Goal: Navigation & Orientation: Find specific page/section

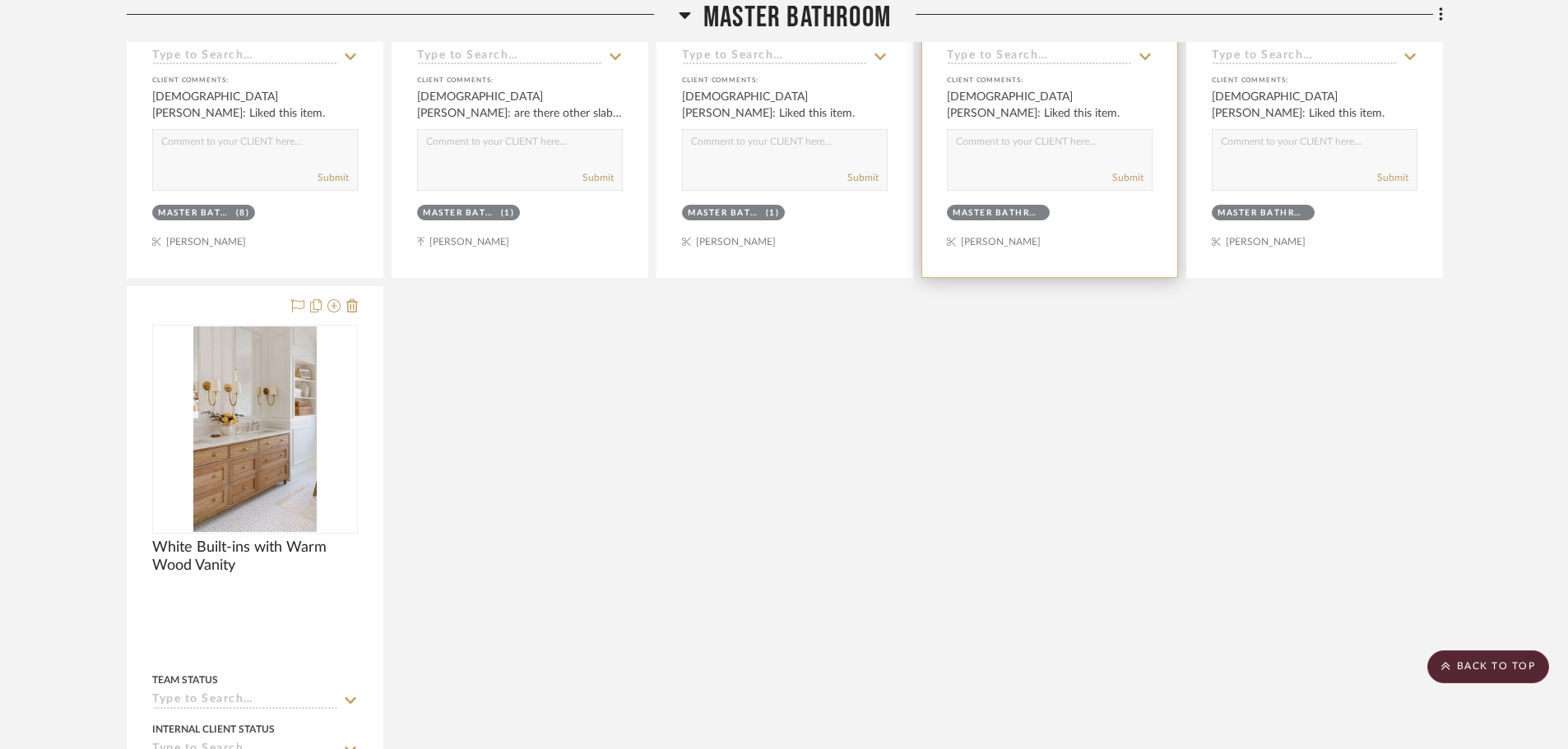
scroll to position [5427, 0]
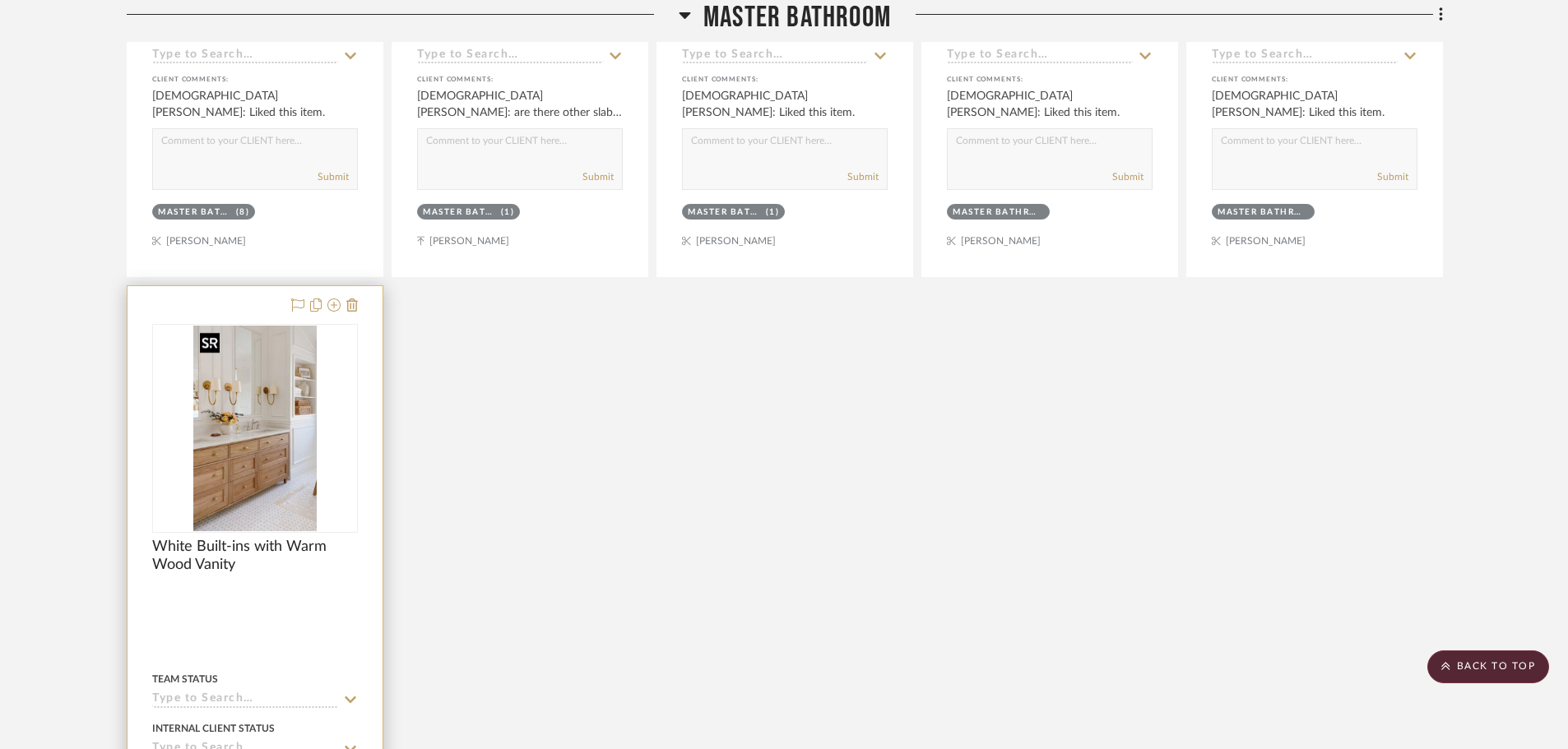
click at [0, 0] on img at bounding box center [0, 0] width 0 height 0
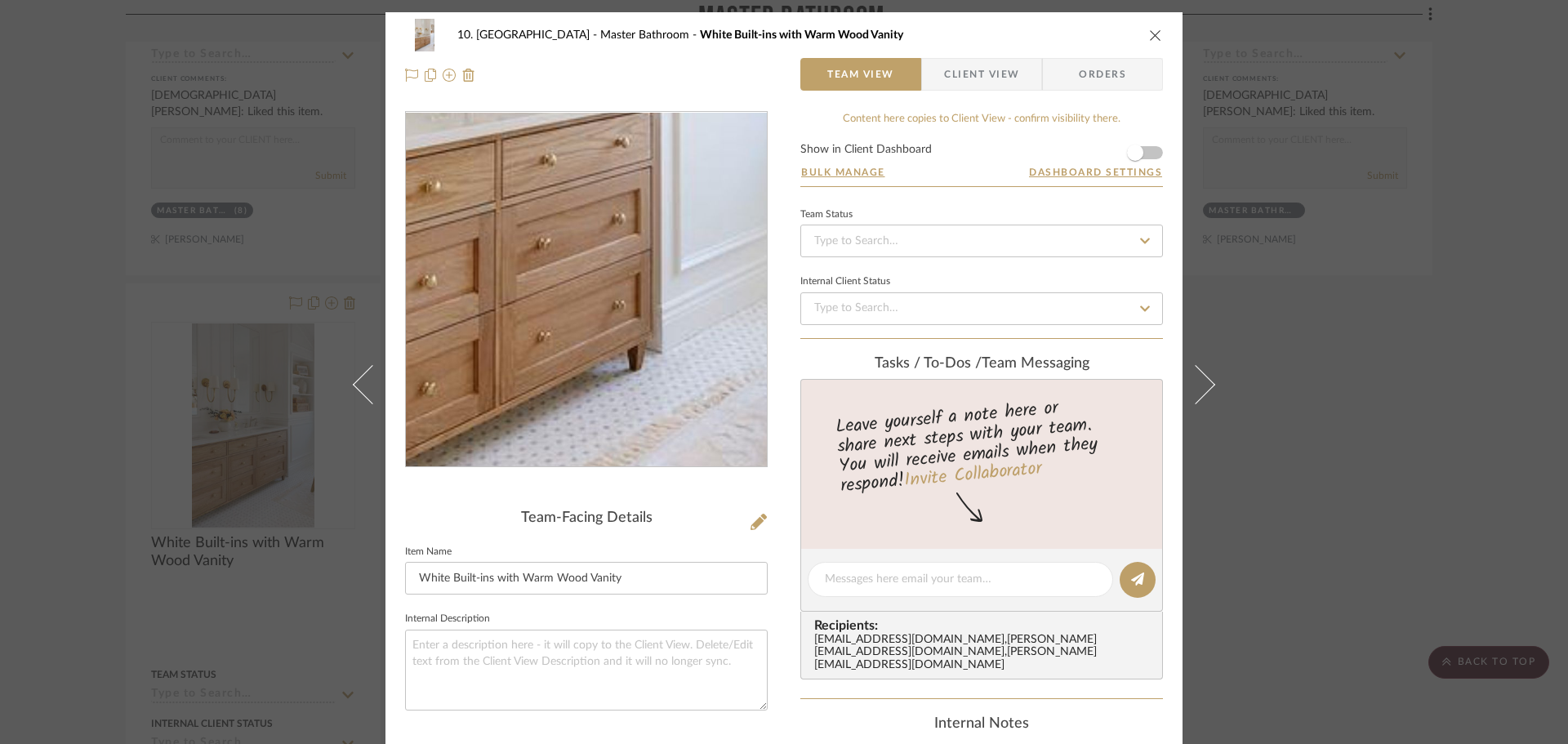
click at [615, 358] on img "0" at bounding box center [586, 290] width 212 height 355
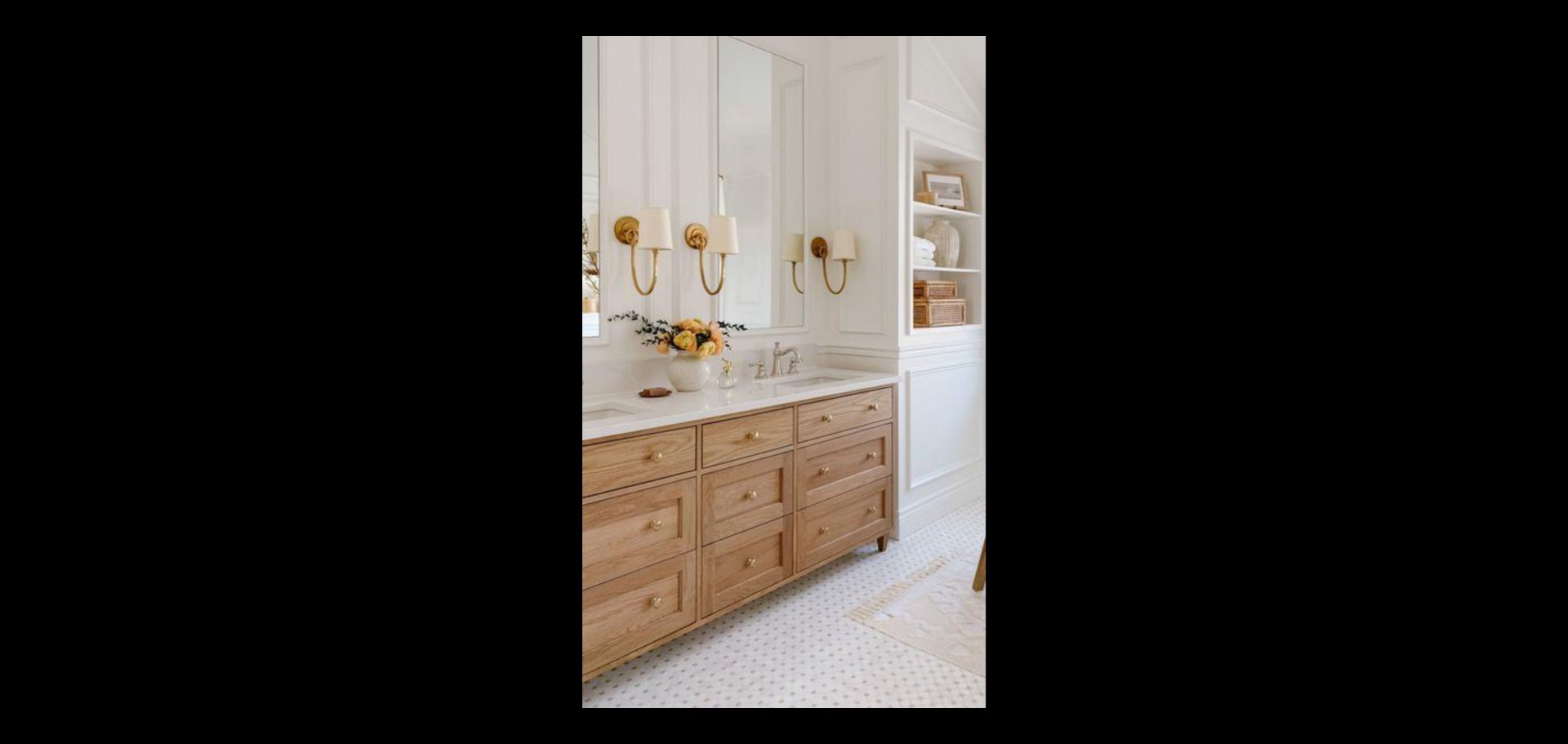
click at [1433, 439] on div at bounding box center [1366, 408] width 1568 height 744
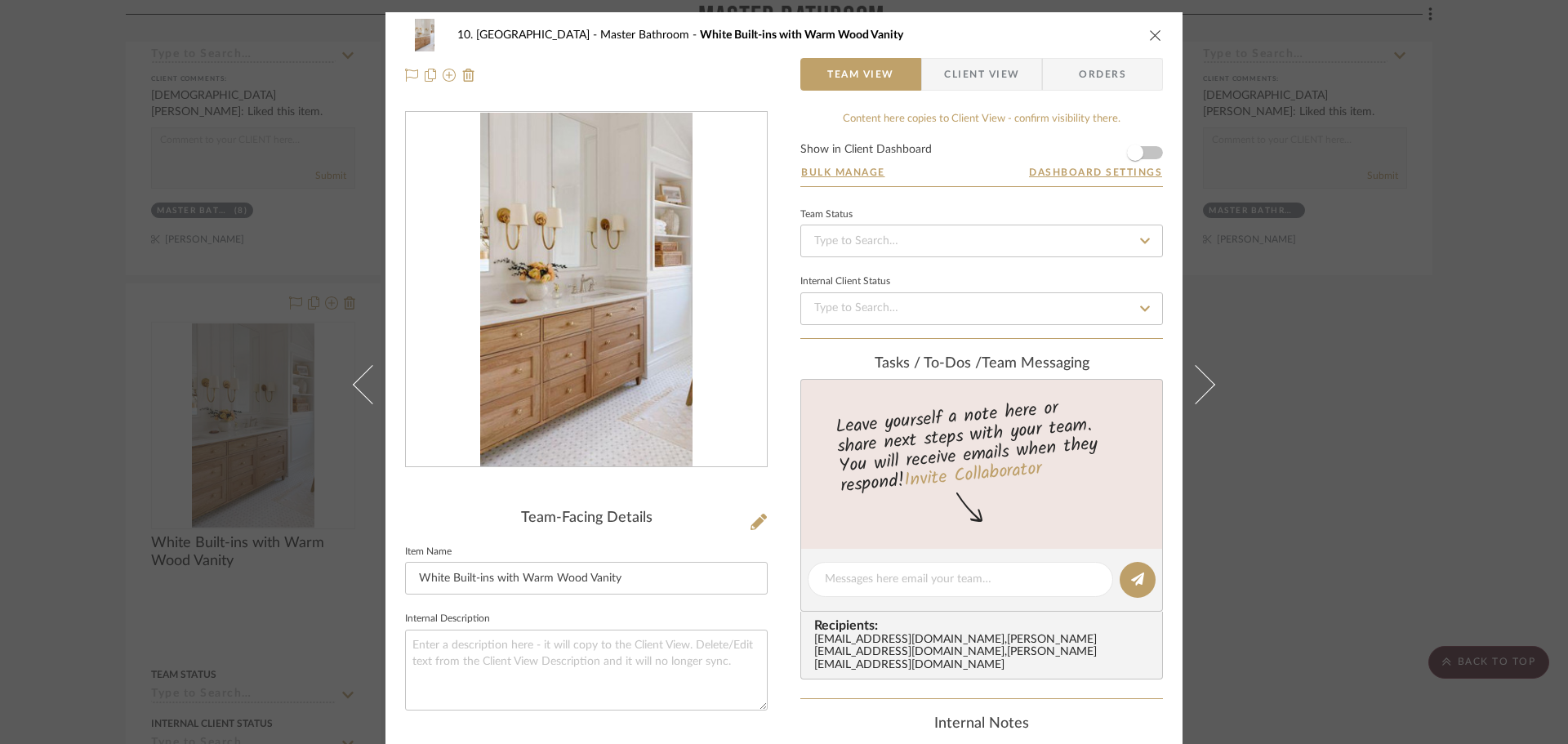
click at [1433, 439] on div "10. Vignola Master Bathroom White Built-ins with Warm Wood Vanity Team View Cli…" at bounding box center [784, 372] width 1568 height 744
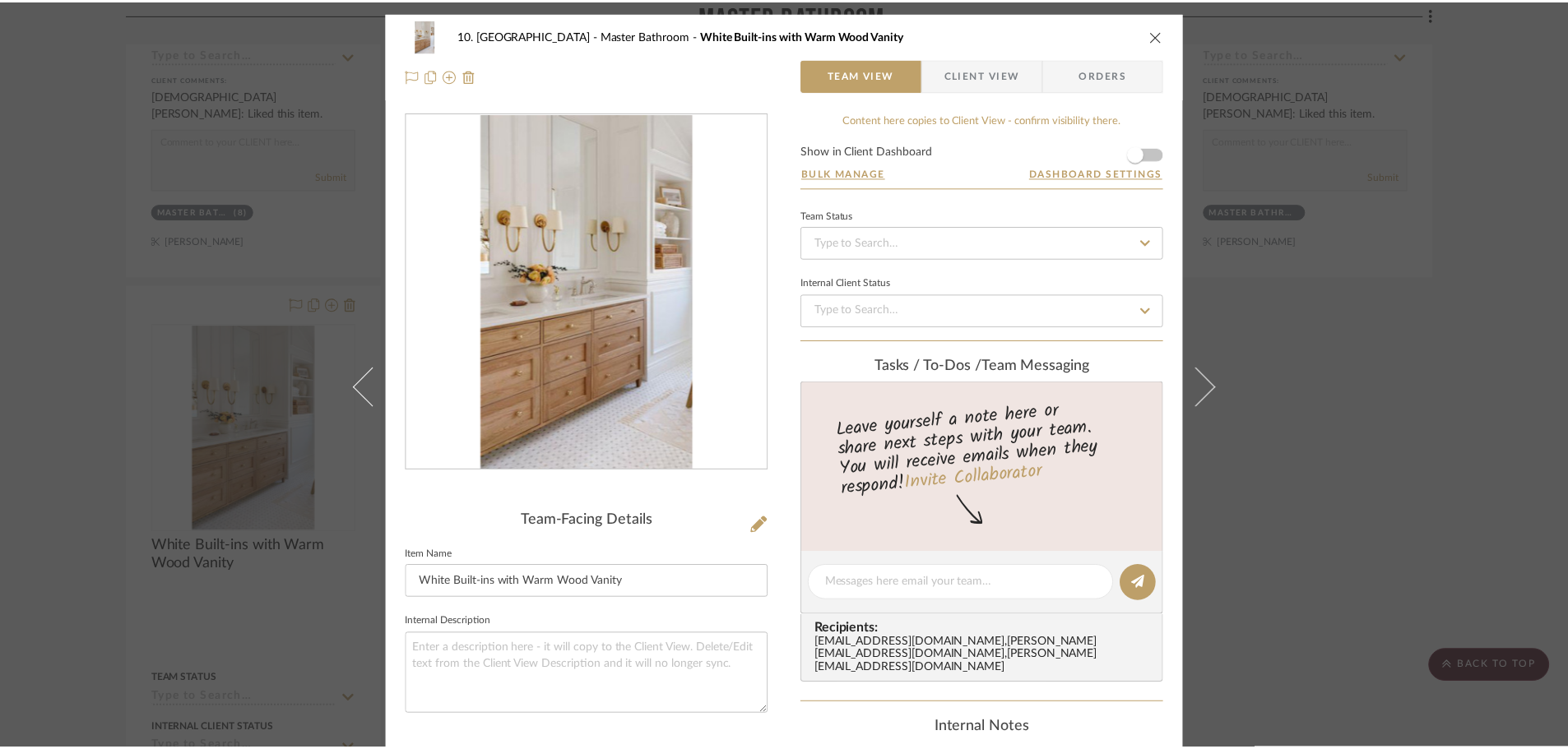
scroll to position [5427, 0]
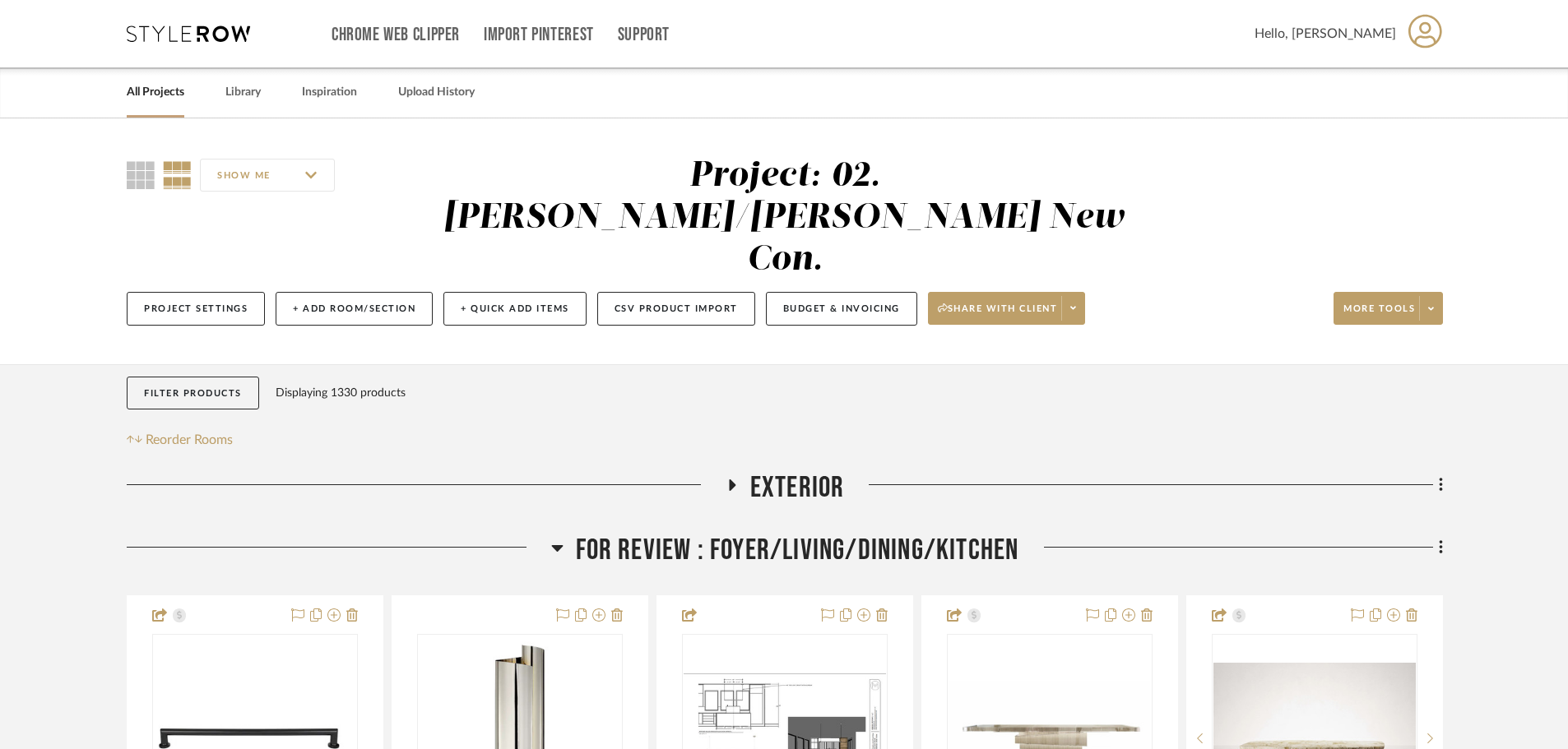
scroll to position [411, 0]
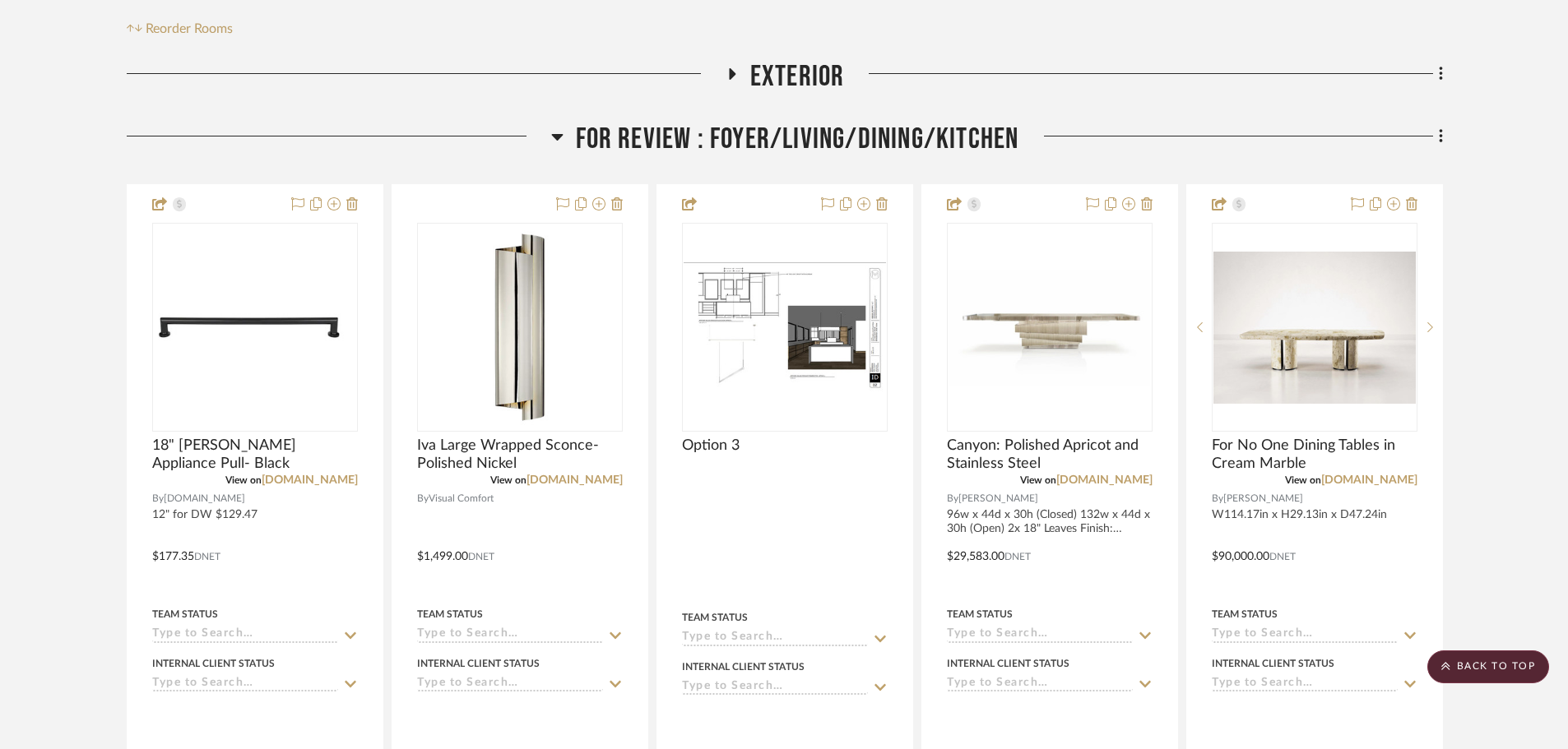
click at [762, 122] on span "FOR REVIEW : Foyer/Living/Dining/Kitchen" at bounding box center [797, 139] width 443 height 35
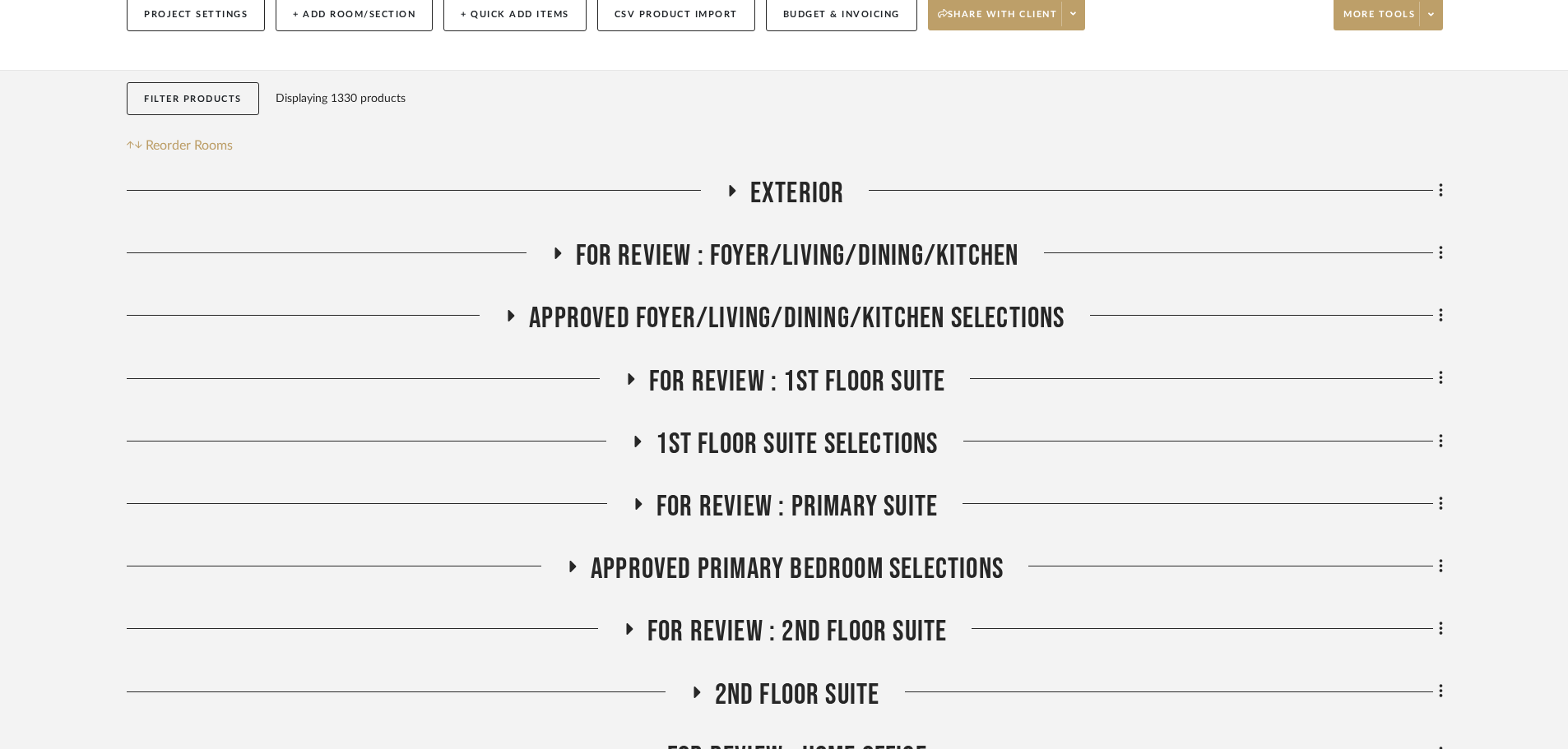
scroll to position [247, 0]
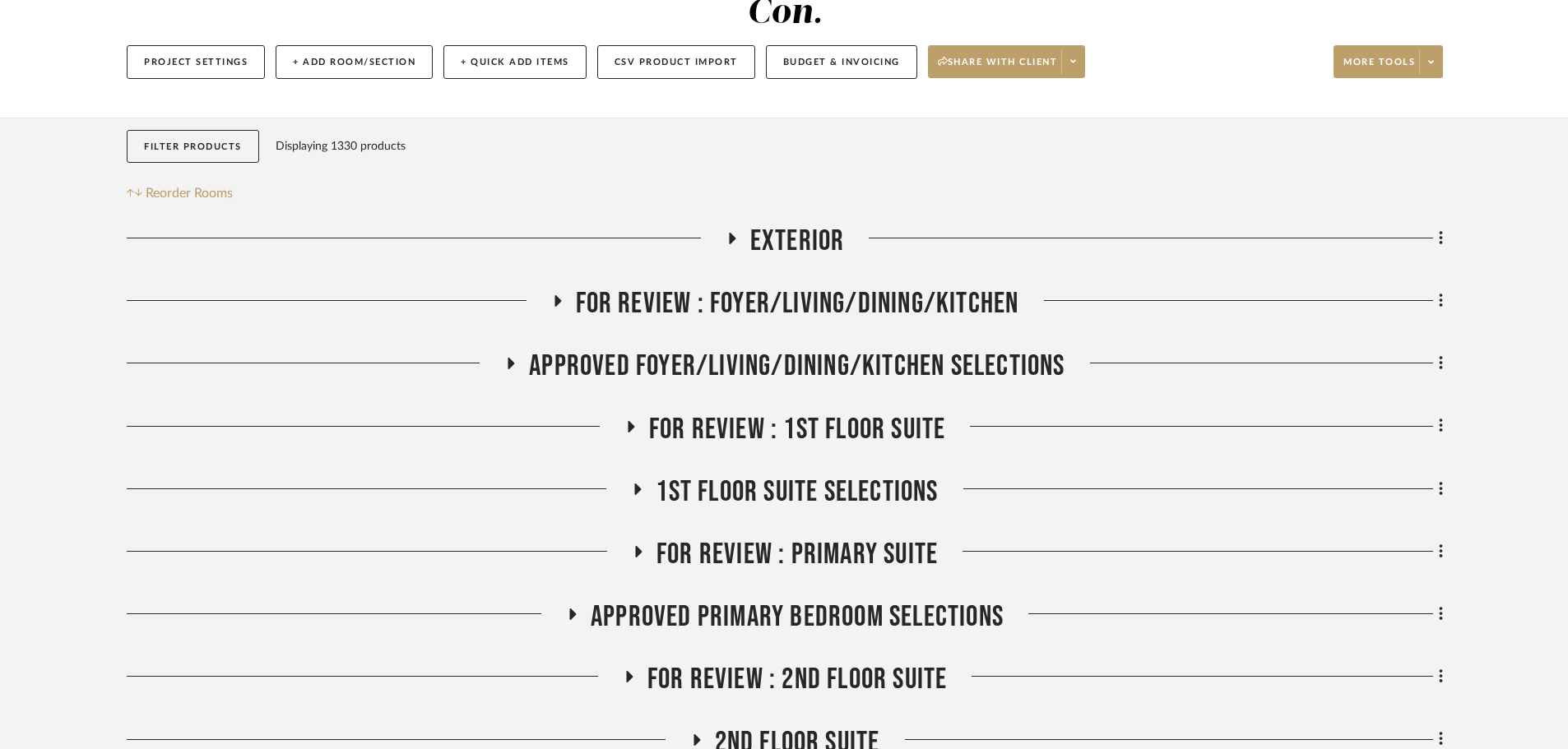
click at [764, 349] on span "APPROVED FOYER/LIVING/DINING/KITCHEN SELECTIONS" at bounding box center [797, 366] width 536 height 35
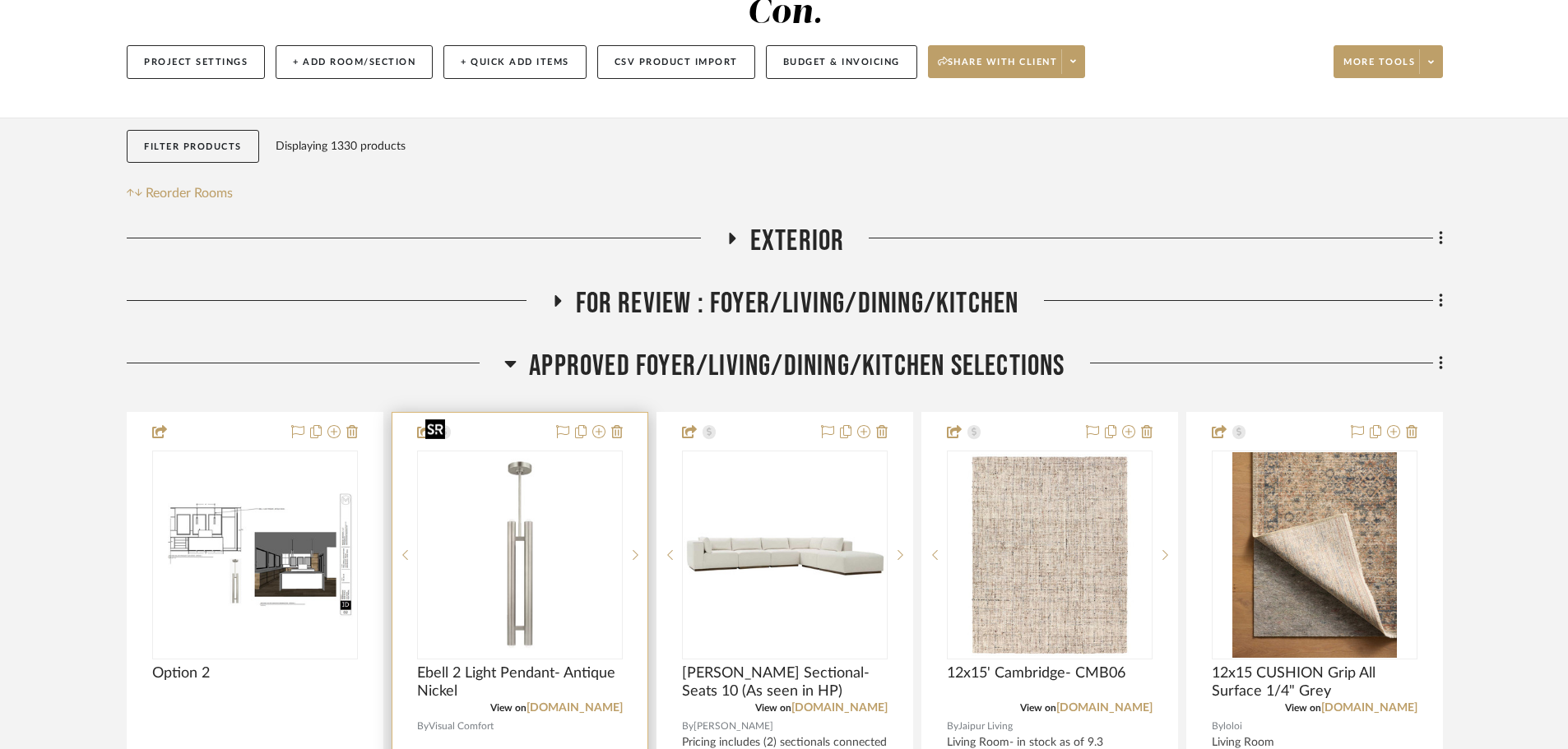
click at [0, 0] on img at bounding box center [0, 0] width 0 height 0
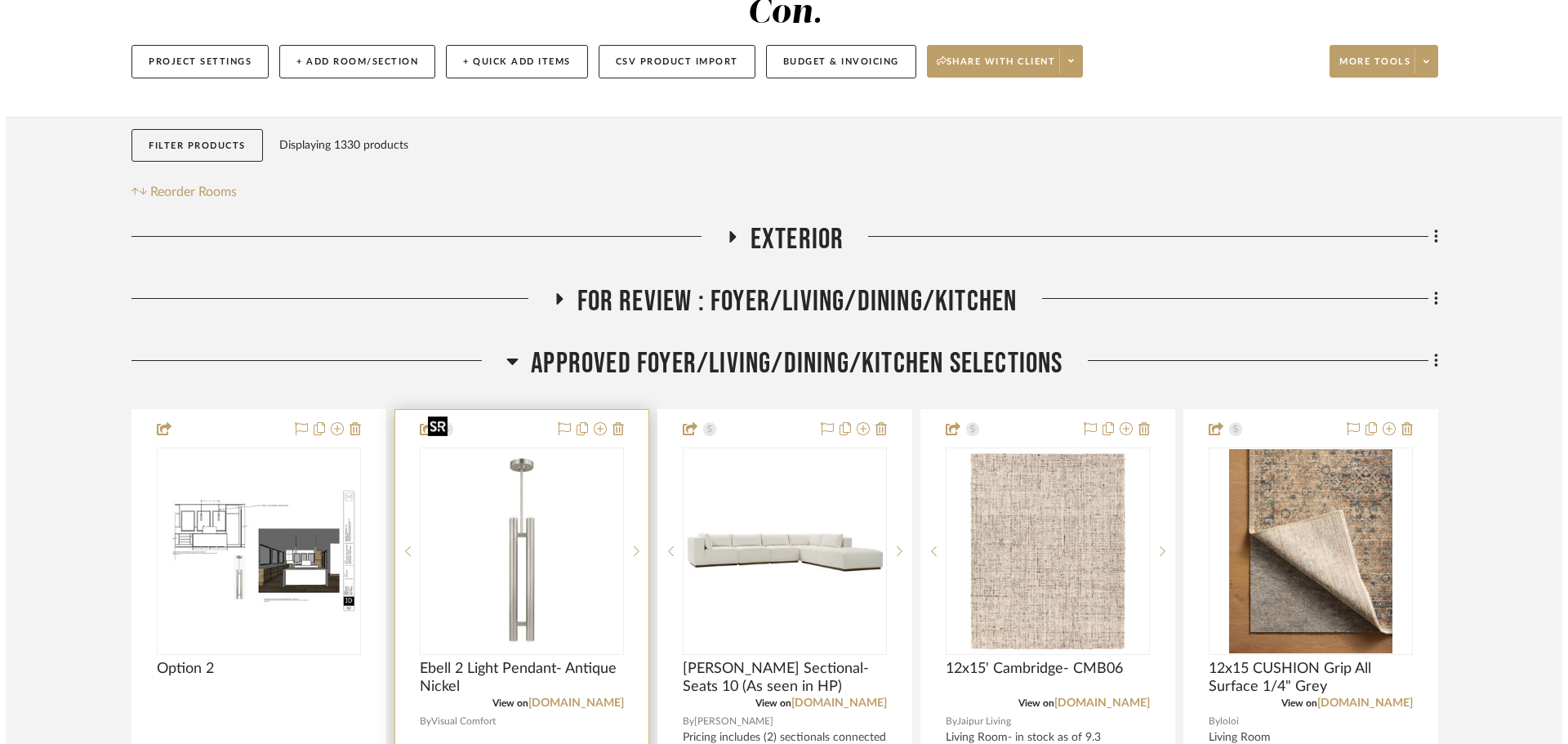
scroll to position [0, 0]
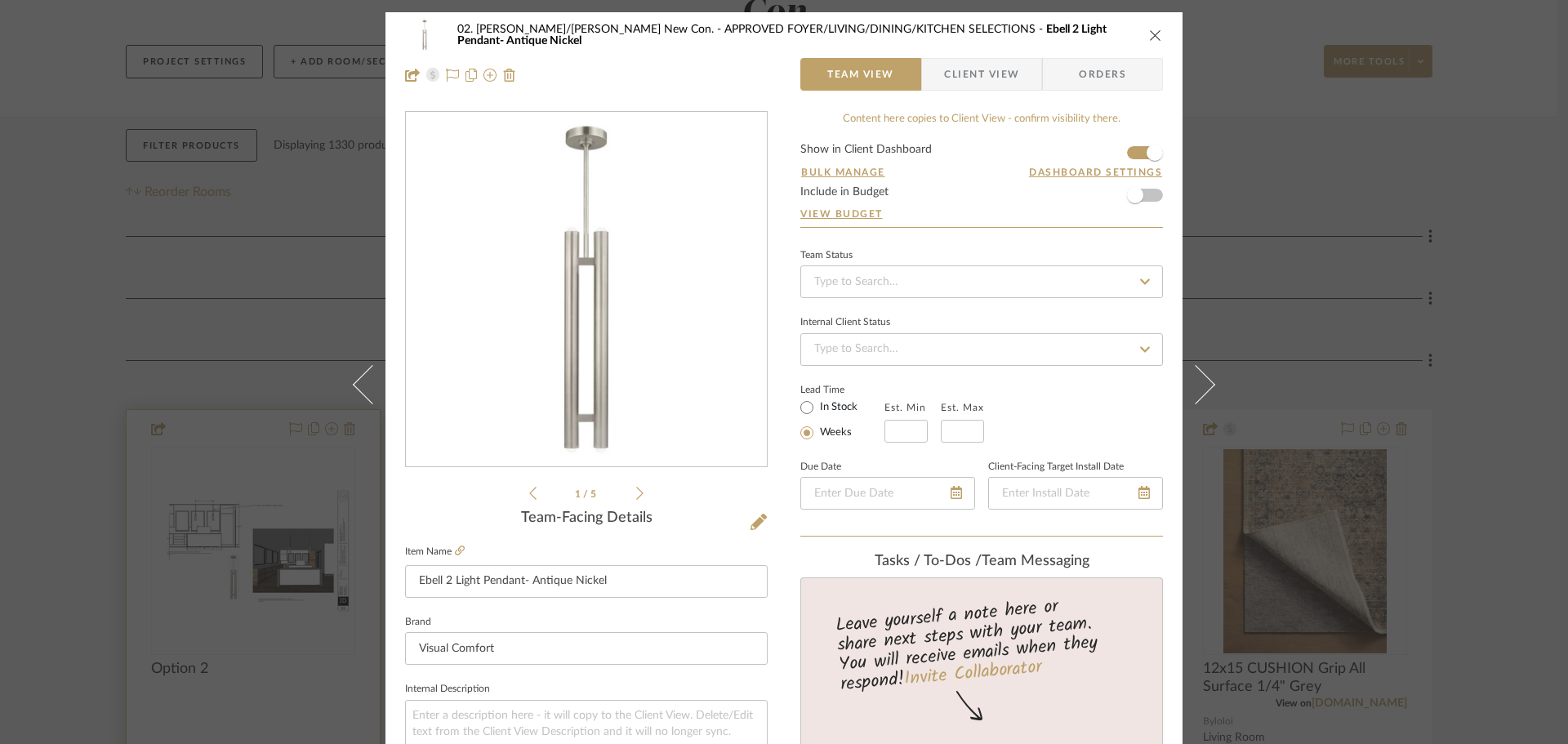
drag, startPoint x: 100, startPoint y: 437, endPoint x: 133, endPoint y: 436, distance: 33.0
click at [100, 438] on div "02. [PERSON_NAME]/[PERSON_NAME] New Con. APPROVED FOYER/LIVING/DINING/KITCHEN S…" at bounding box center [784, 372] width 1568 height 744
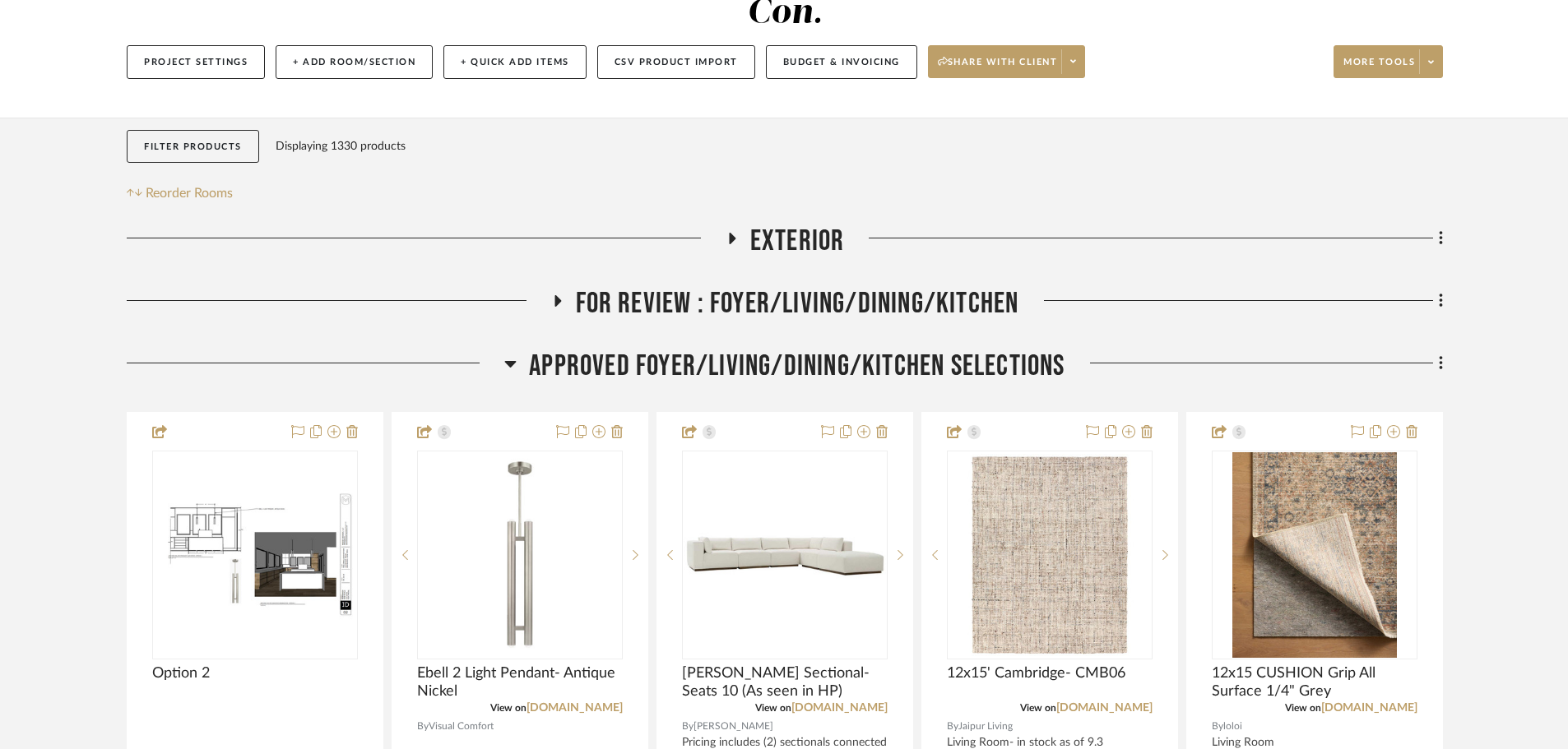
click at [702, 349] on span "APPROVED FOYER/LIVING/DINING/KITCHEN SELECTIONS" at bounding box center [797, 366] width 536 height 35
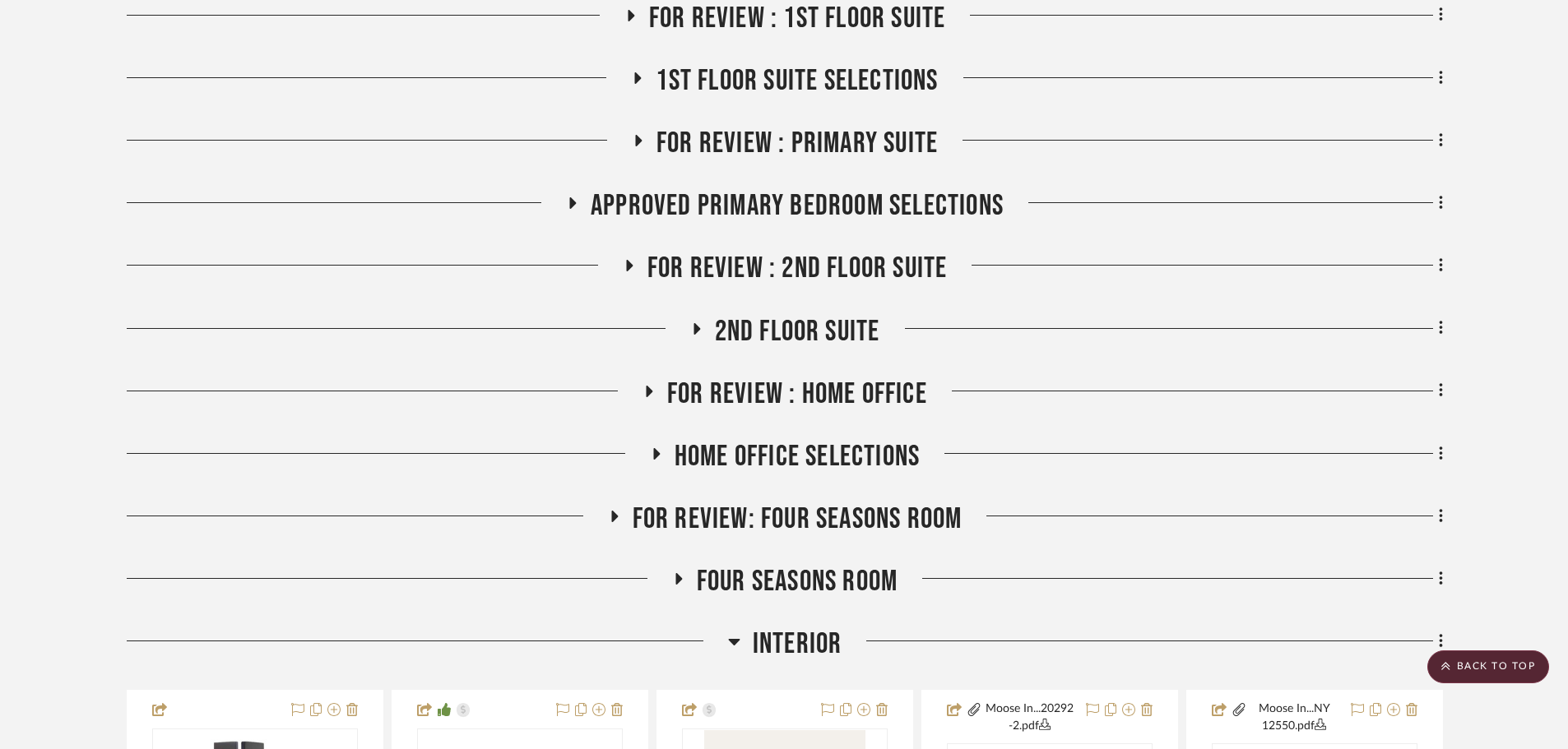
scroll to position [987, 0]
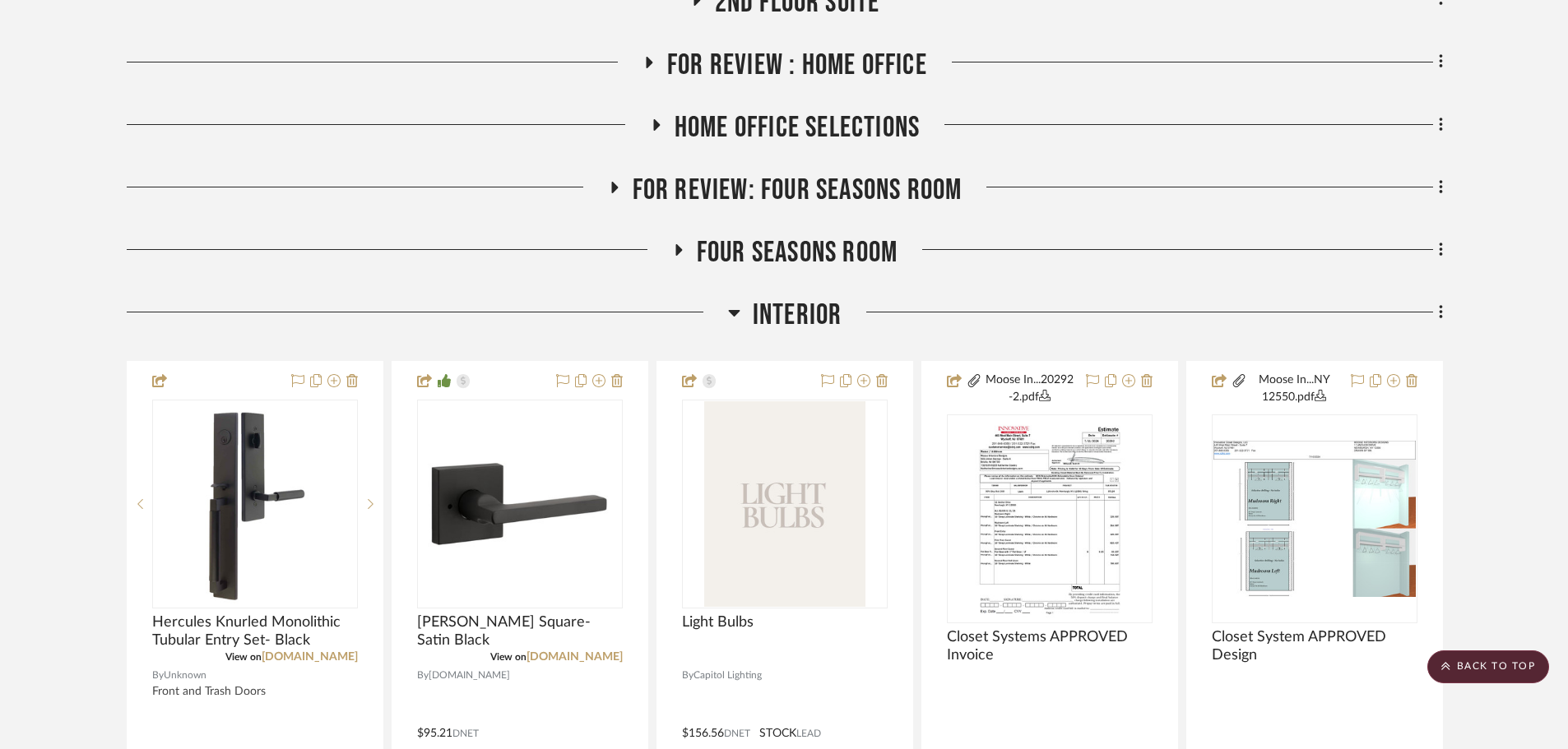
click at [803, 298] on span "Interior" at bounding box center [797, 315] width 89 height 35
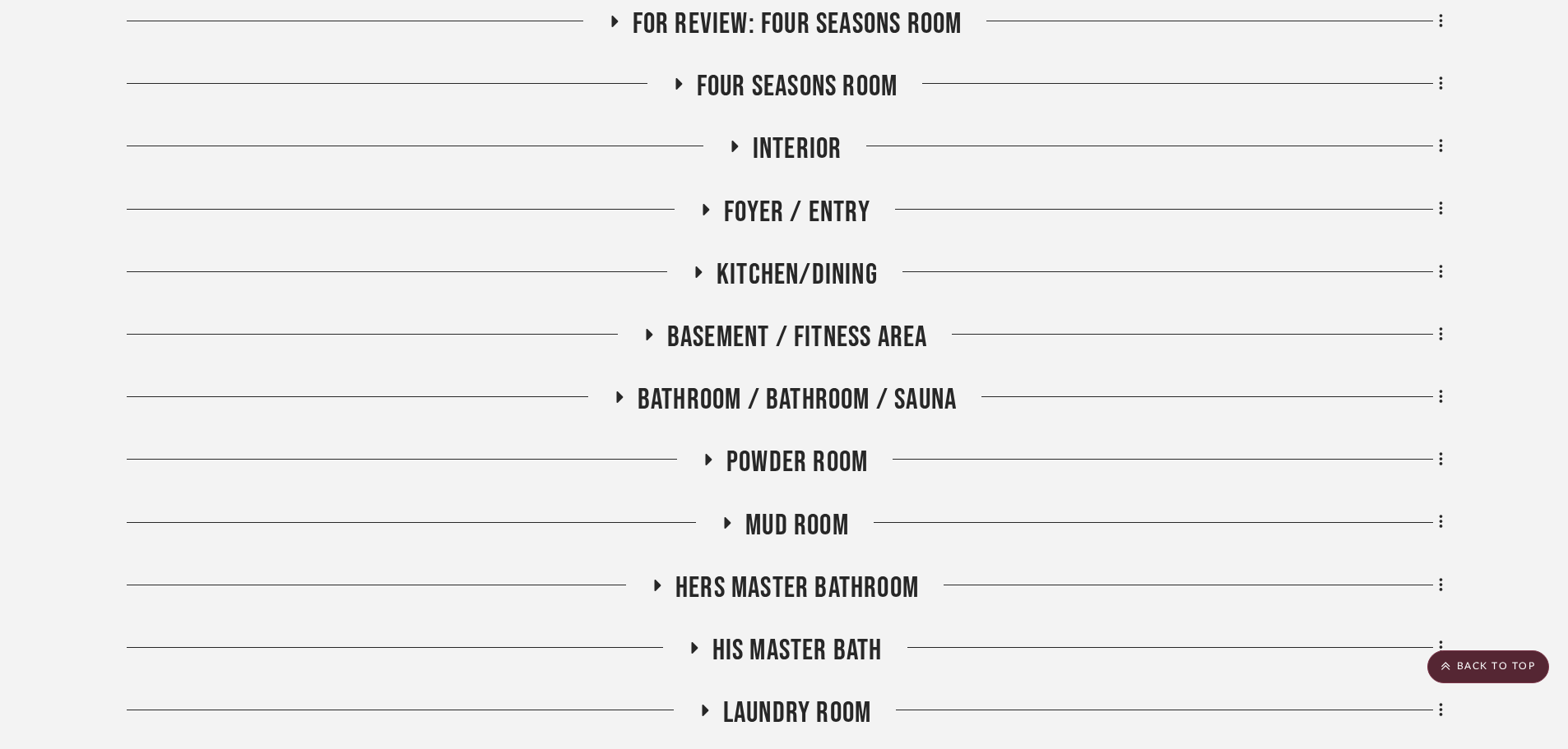
scroll to position [1234, 0]
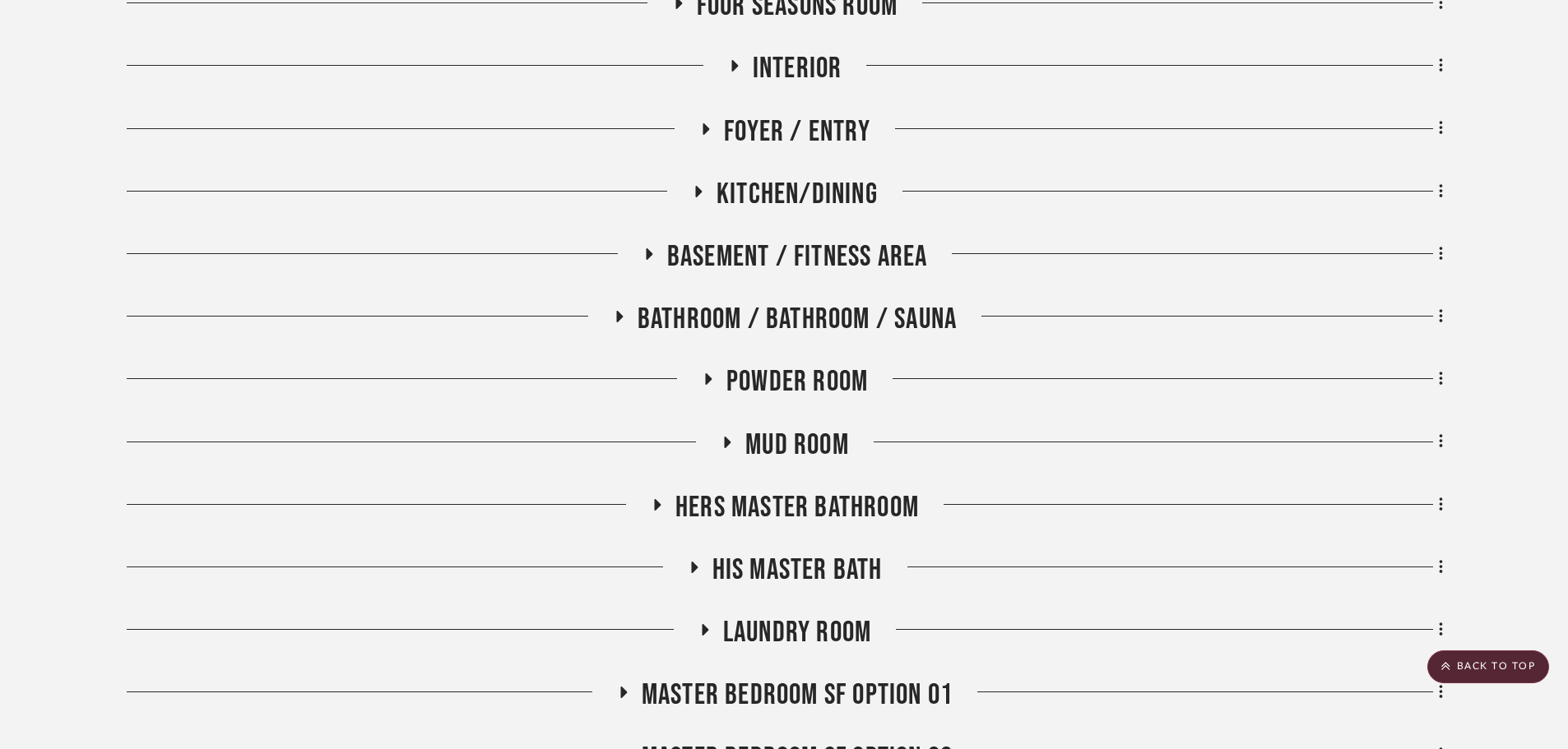
click at [784, 177] on span "Kitchen/Dining" at bounding box center [797, 194] width 161 height 35
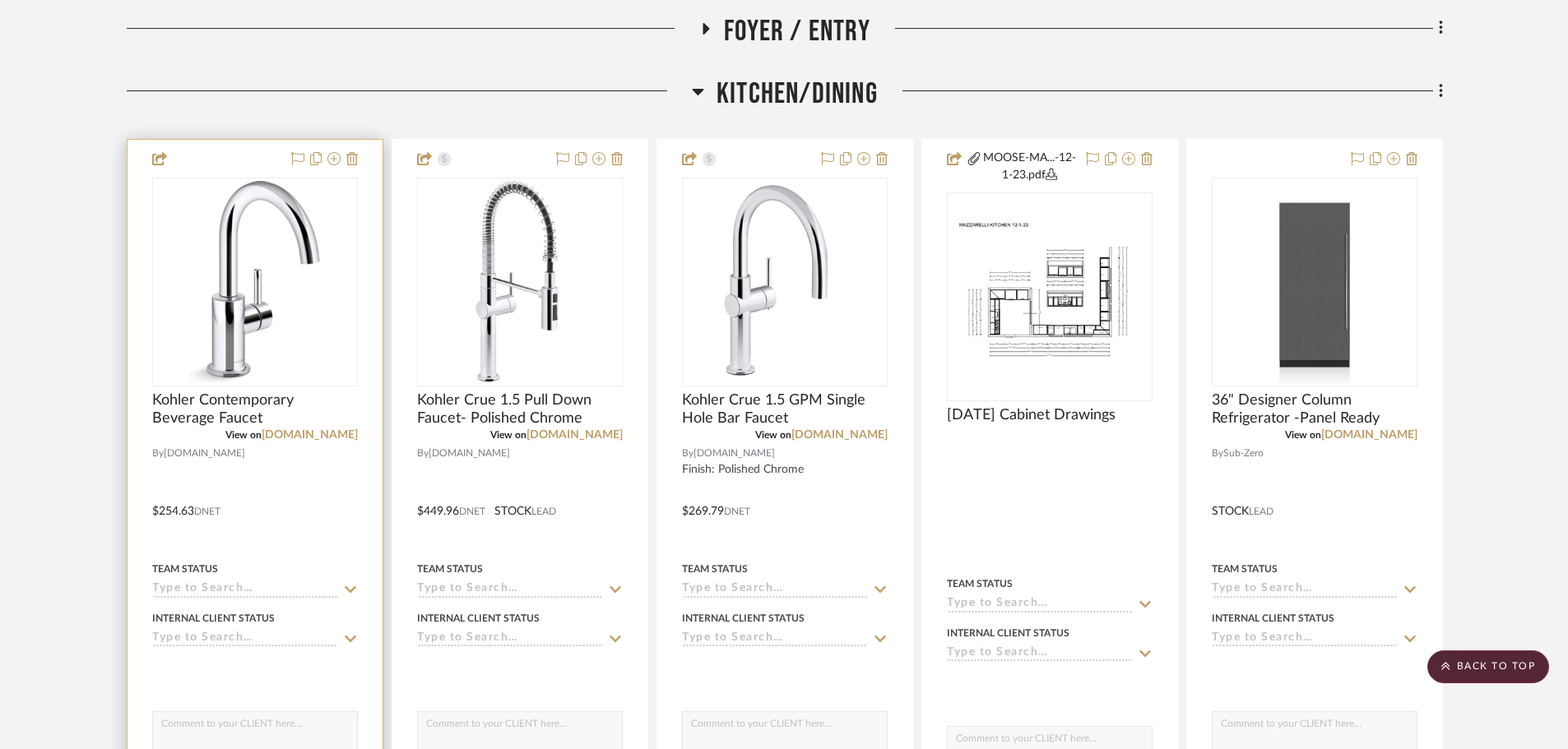
scroll to position [1315, 0]
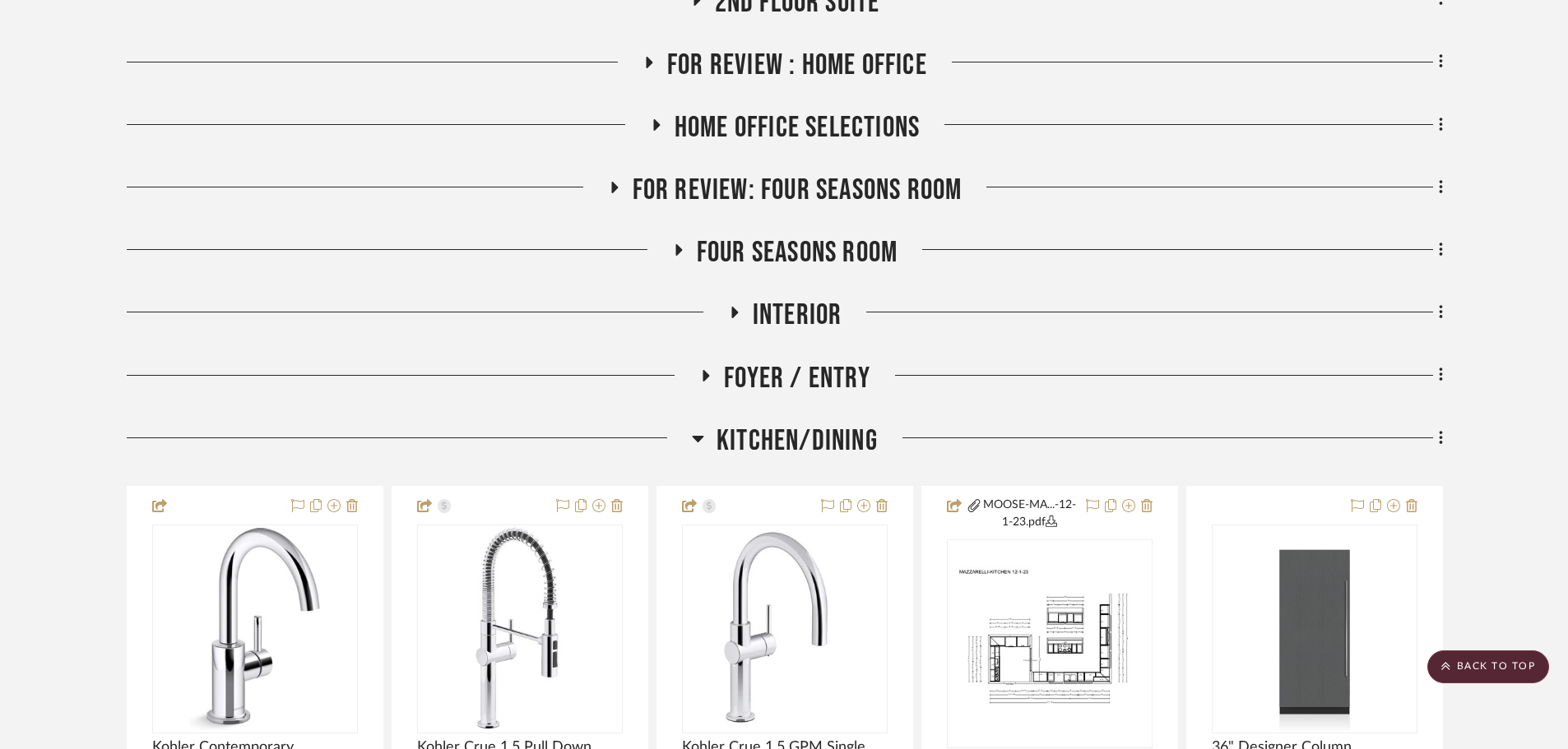
click at [789, 424] on span "Kitchen/Dining" at bounding box center [797, 441] width 161 height 35
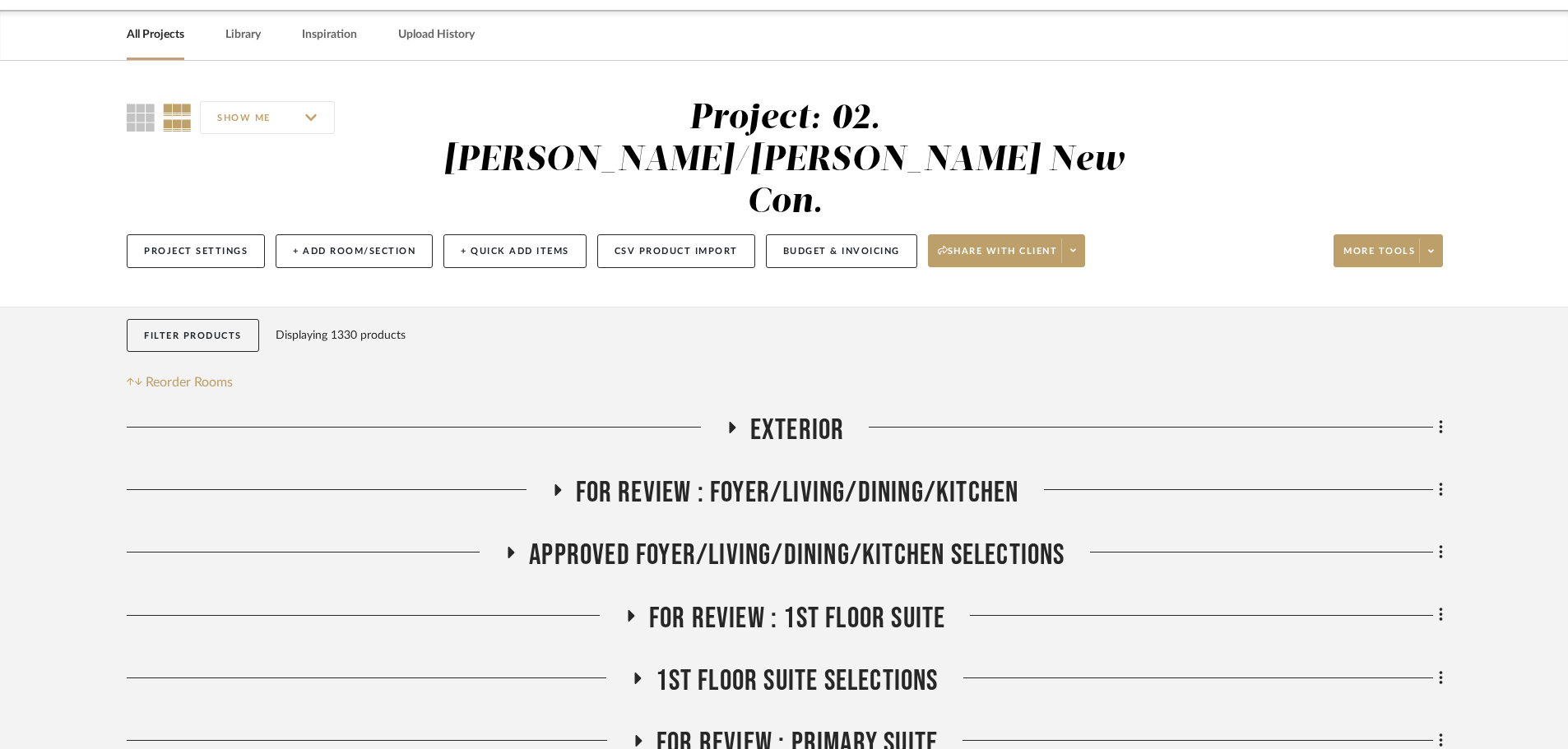
scroll to position [329, 0]
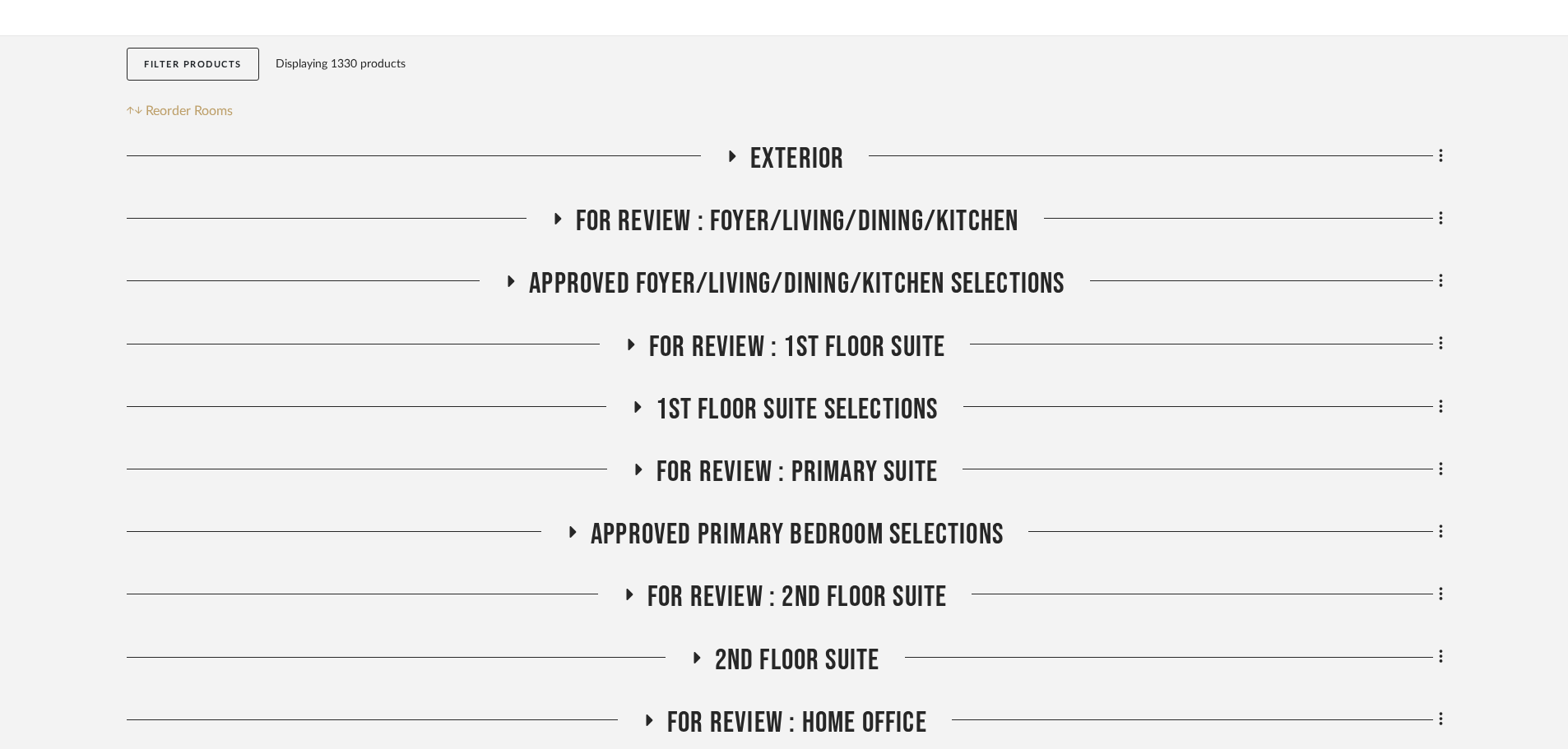
click at [677, 204] on span "FOR REVIEW : Foyer/Living/Dining/Kitchen" at bounding box center [797, 222] width 443 height 35
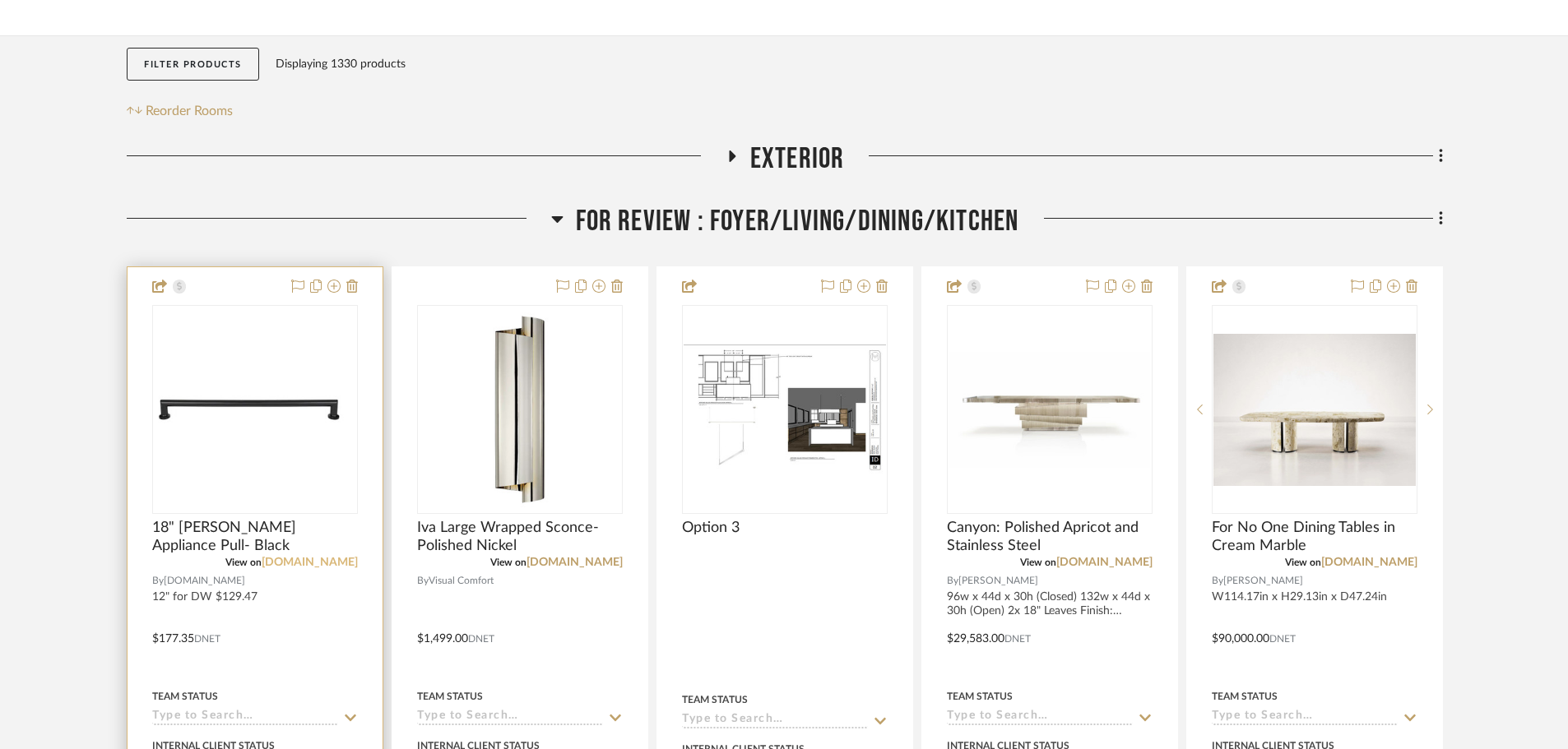
click at [299, 556] on link "[DOMAIN_NAME]" at bounding box center [310, 562] width 96 height 12
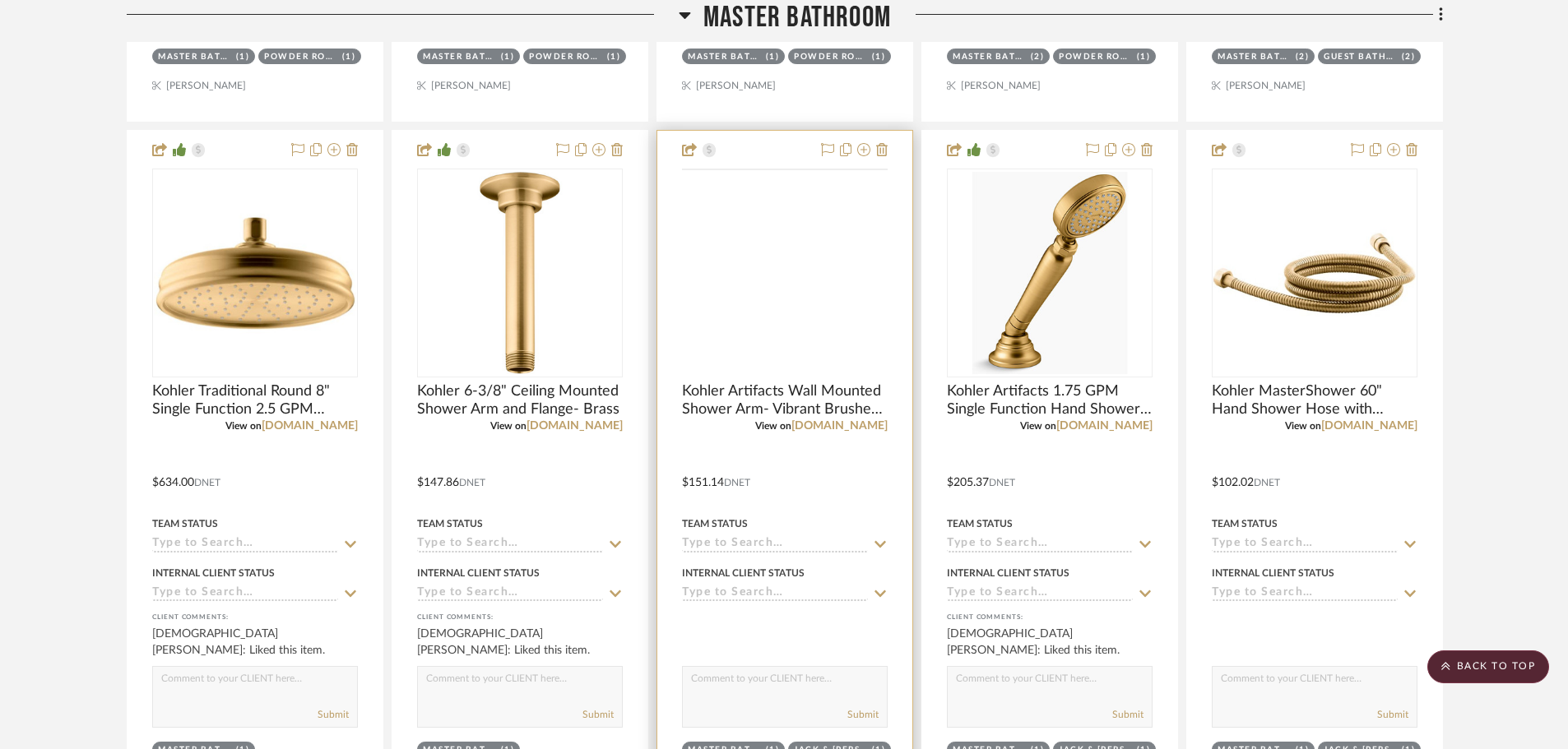
scroll to position [2714, 0]
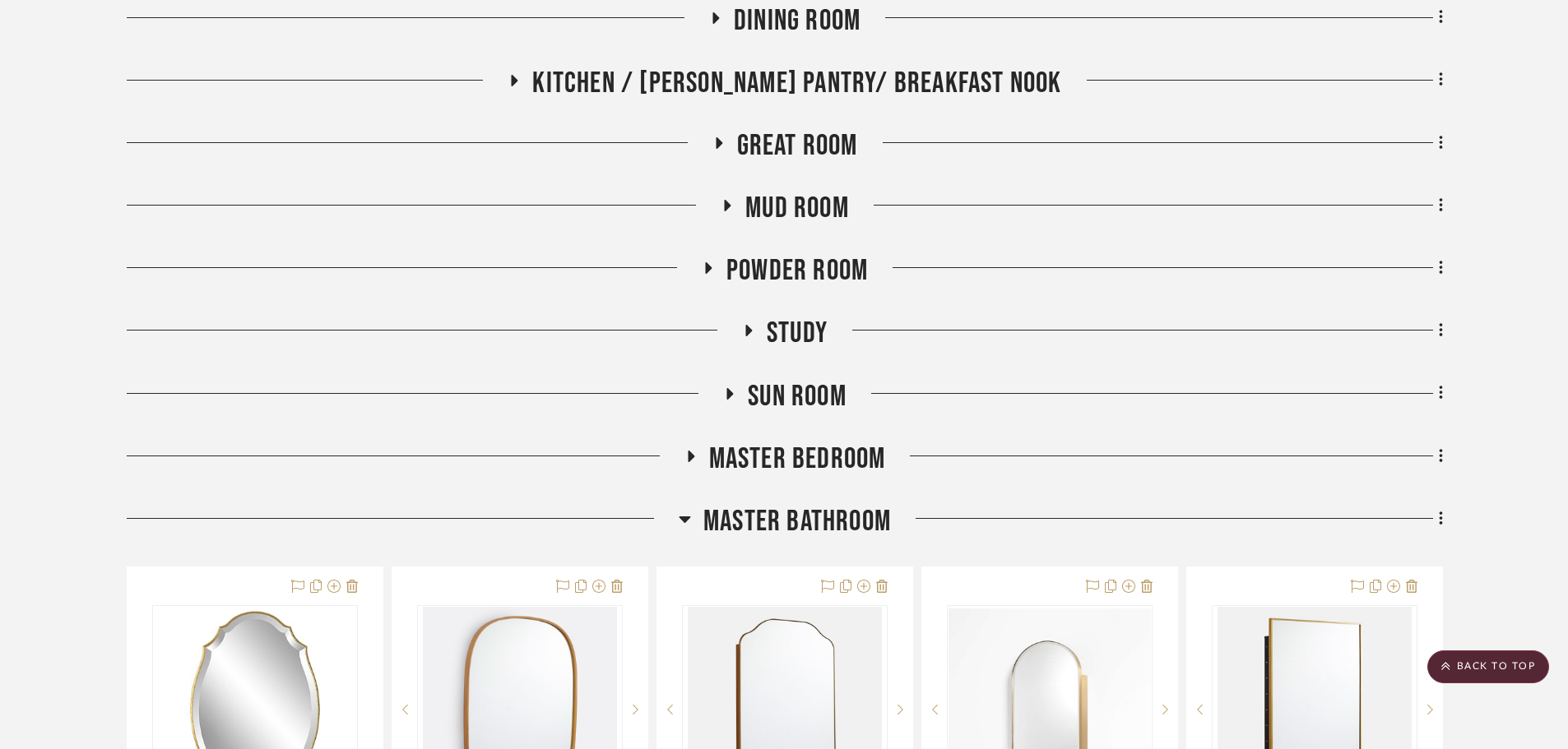
click at [765, 514] on span "Master Bathroom" at bounding box center [797, 521] width 188 height 35
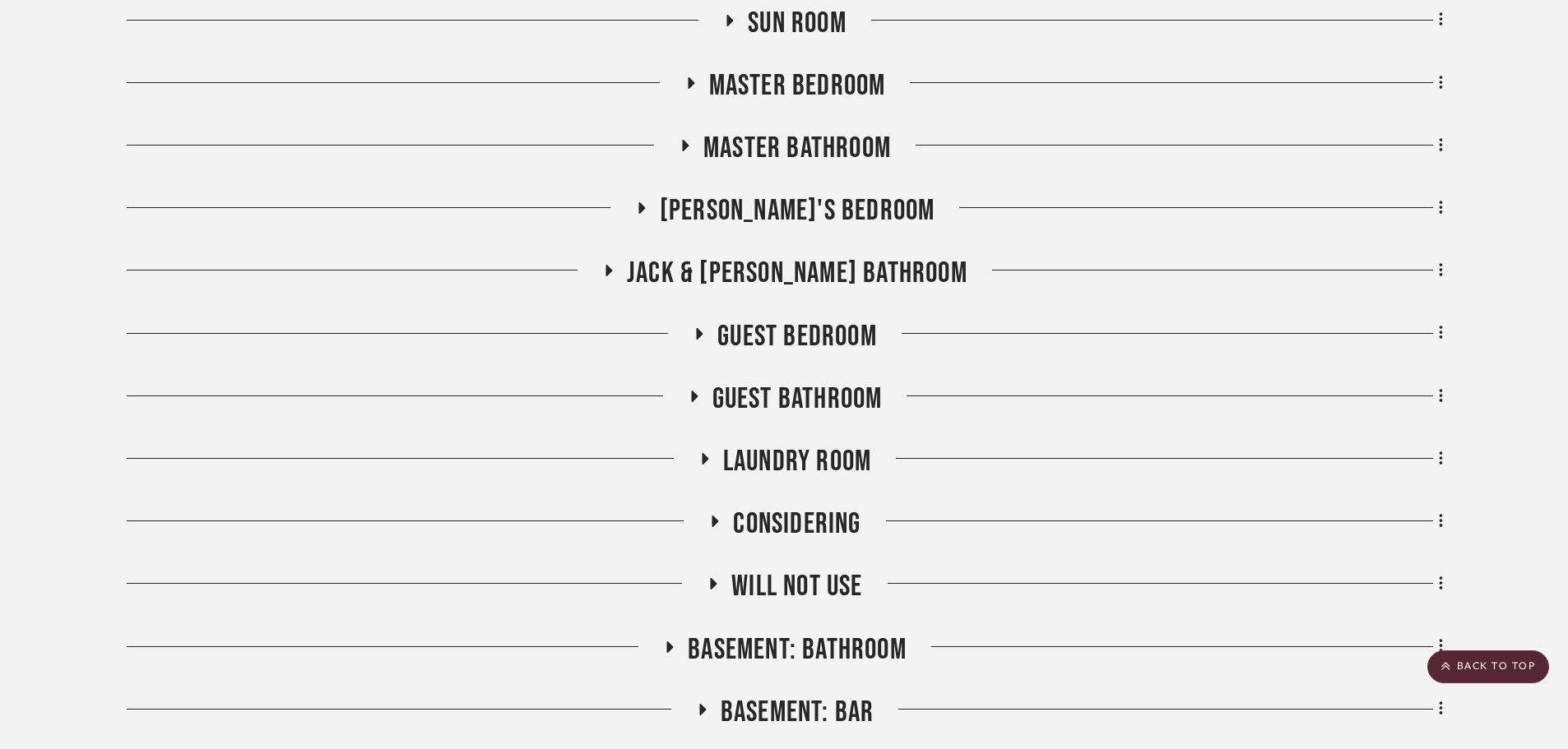
scroll to position [1480, 0]
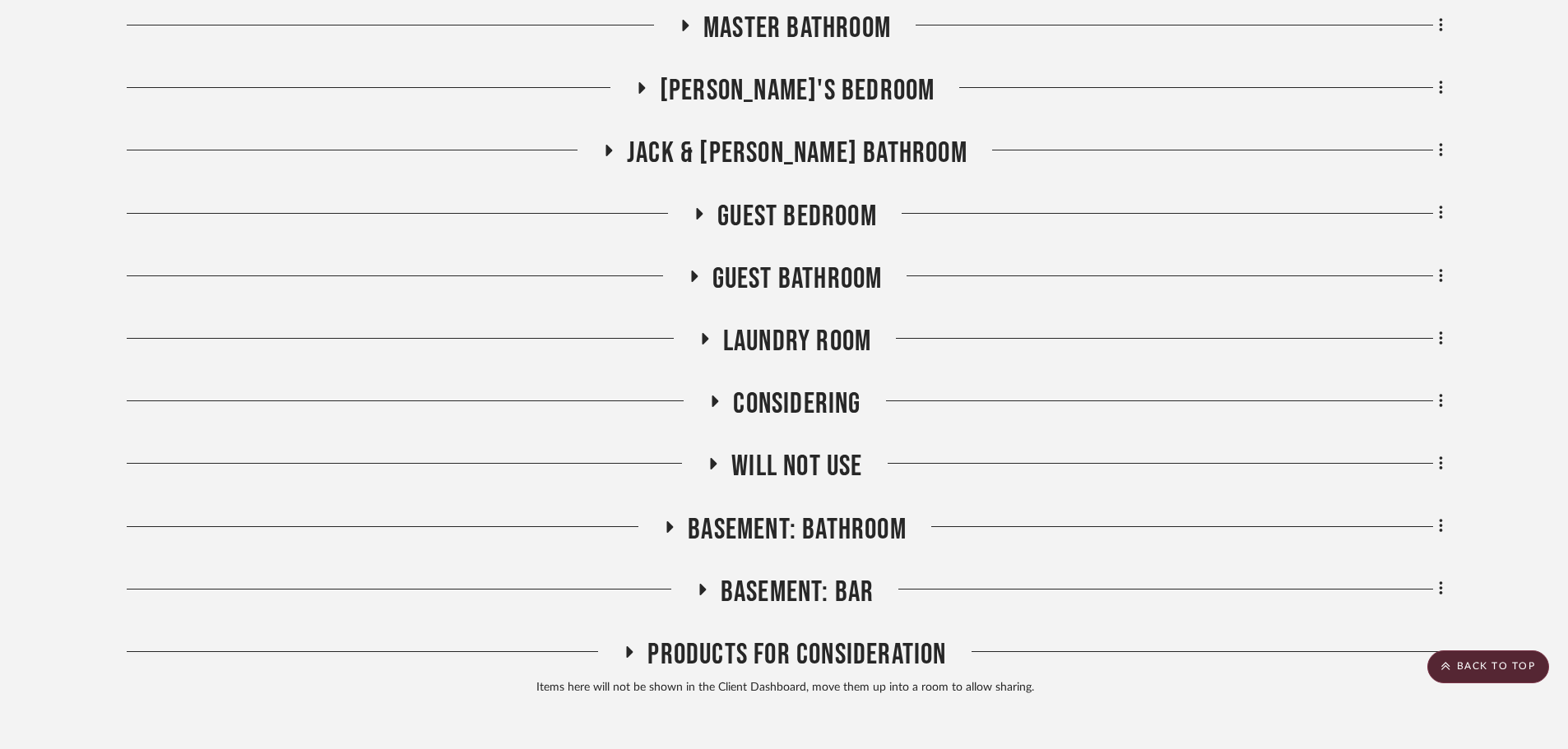
click at [783, 274] on span "Guest Bathroom" at bounding box center [798, 279] width 170 height 35
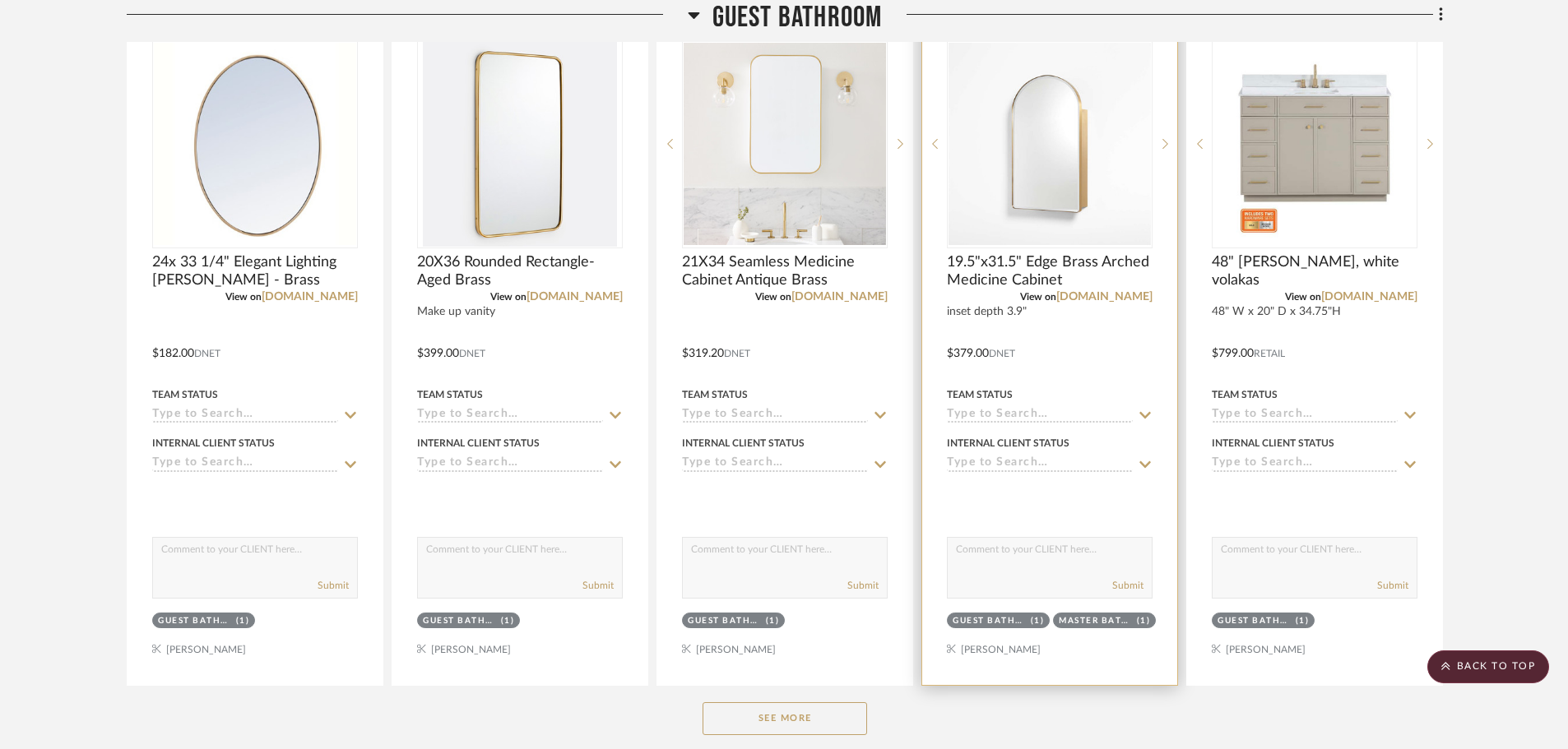
scroll to position [1809, 0]
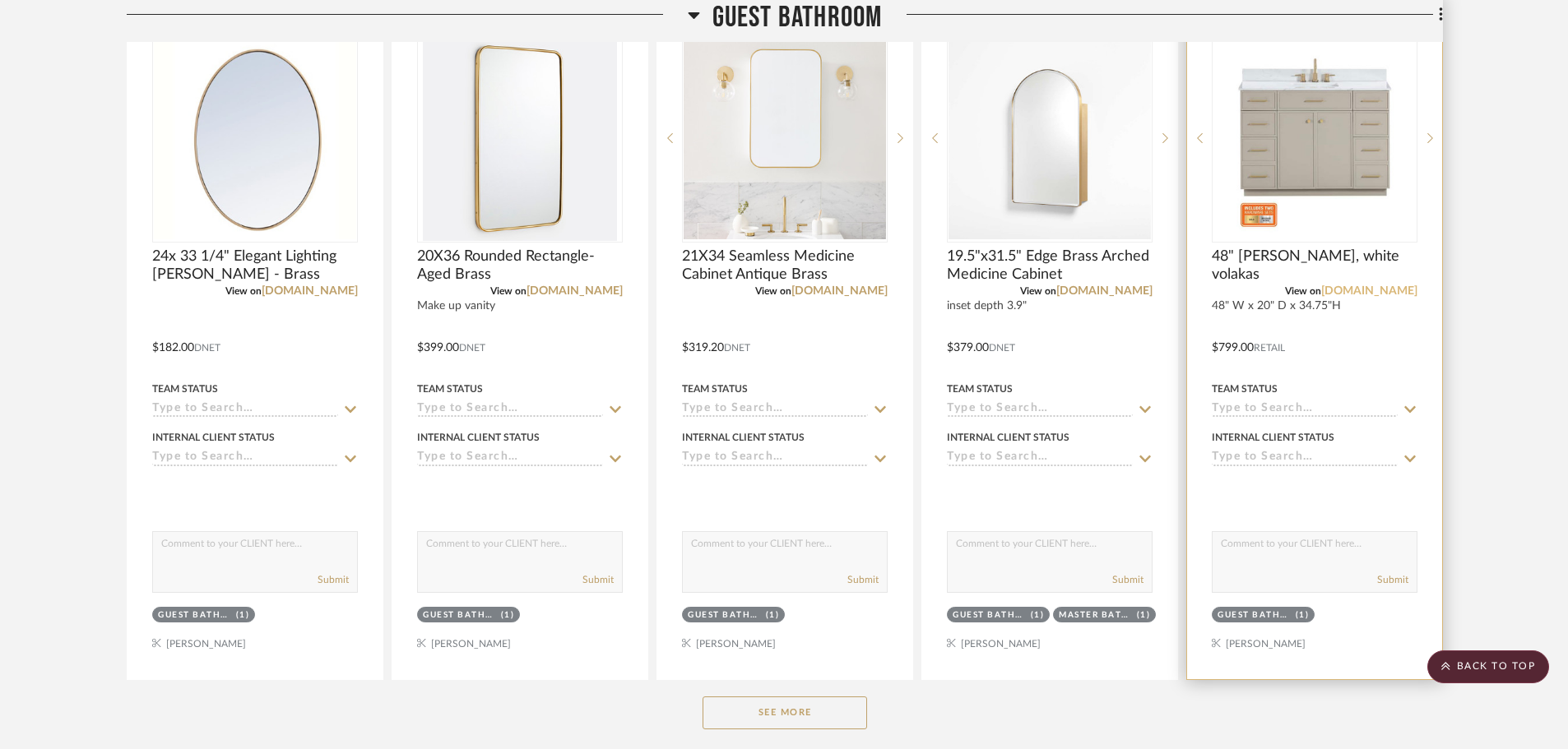
click at [1378, 292] on link "[DOMAIN_NAME]" at bounding box center [1369, 291] width 96 height 12
